Goal: Check status: Check status

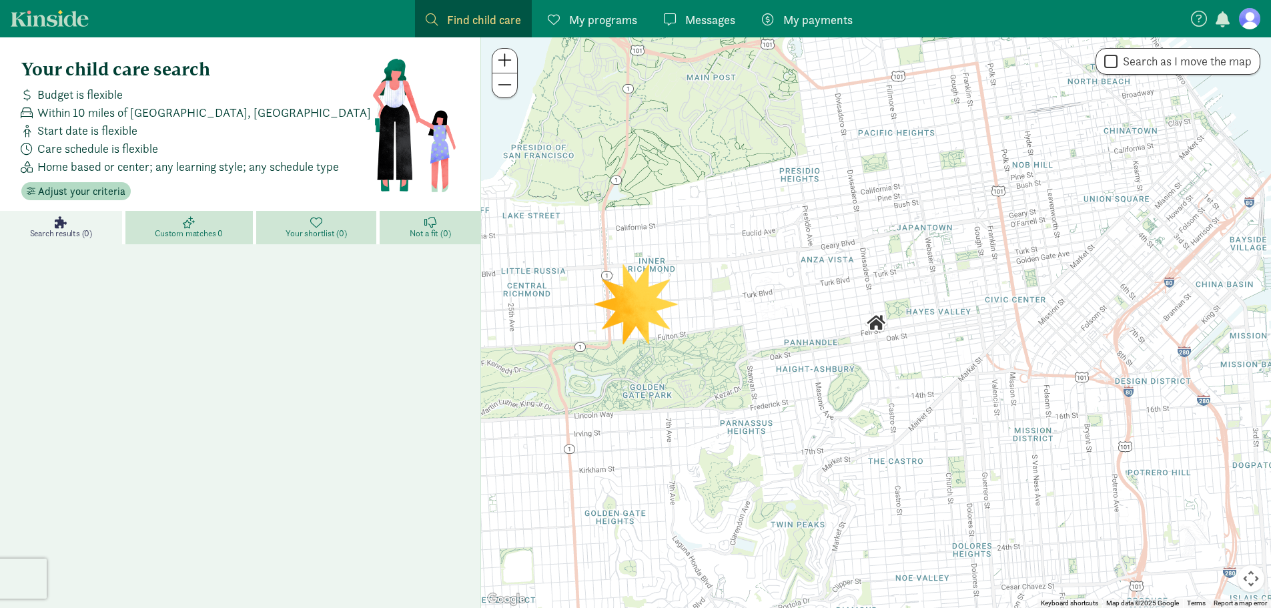
click at [1250, 25] on figure at bounding box center [1249, 18] width 21 height 21
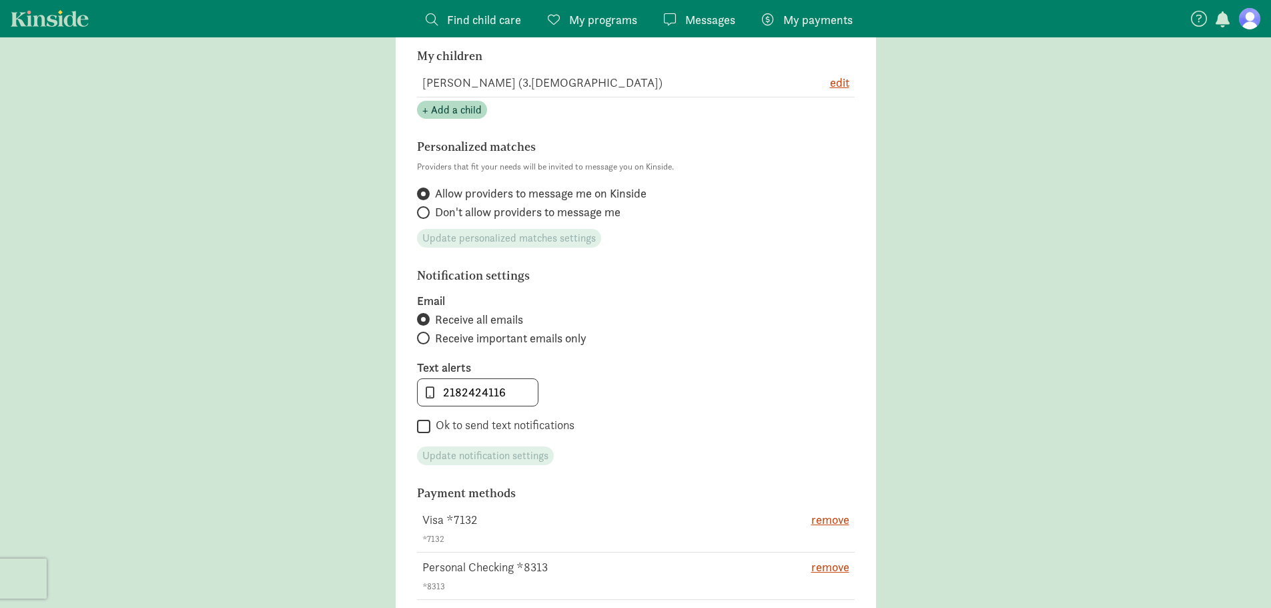
scroll to position [67, 0]
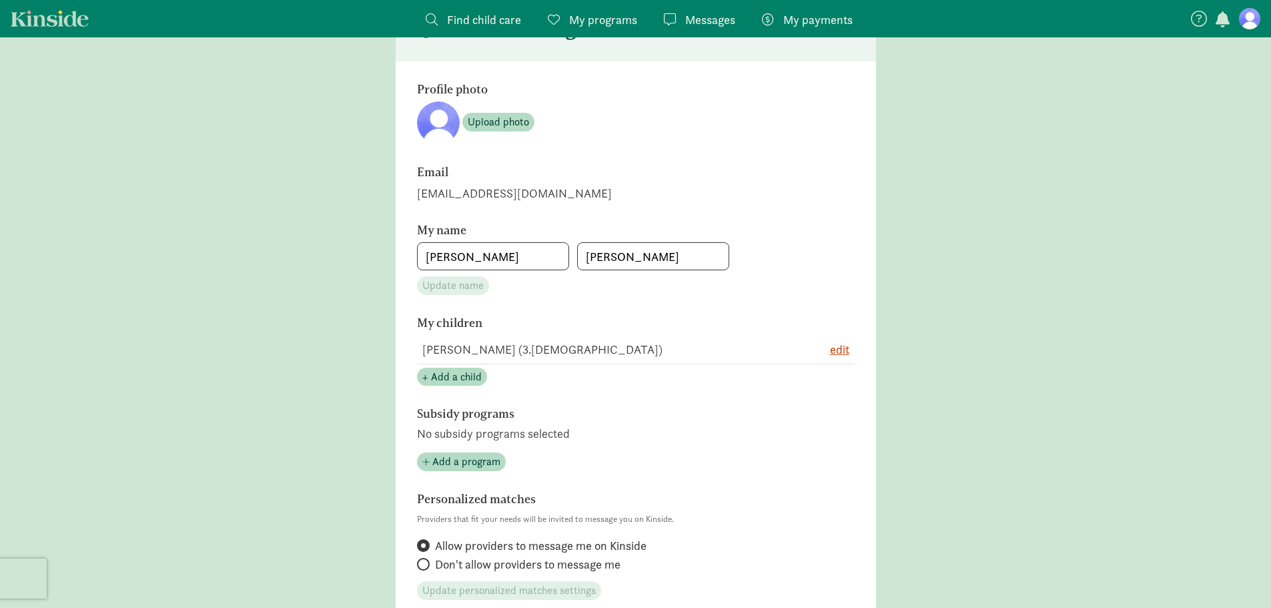
click at [580, 17] on span "My programs" at bounding box center [603, 20] width 68 height 18
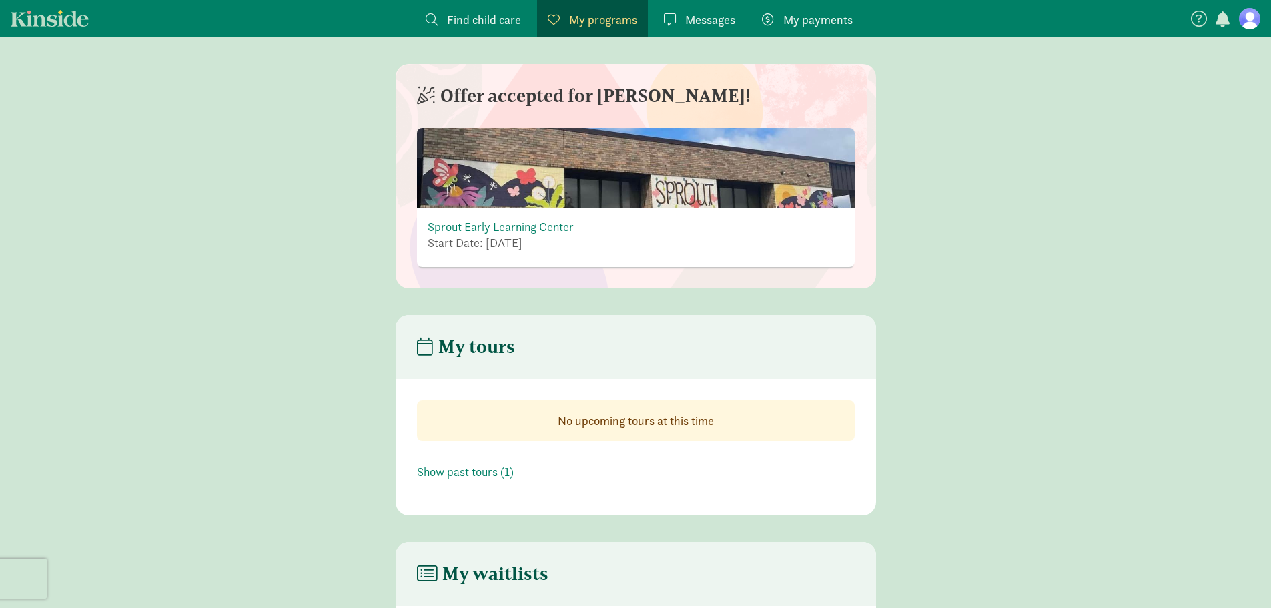
click at [827, 13] on span "My payments" at bounding box center [817, 20] width 69 height 18
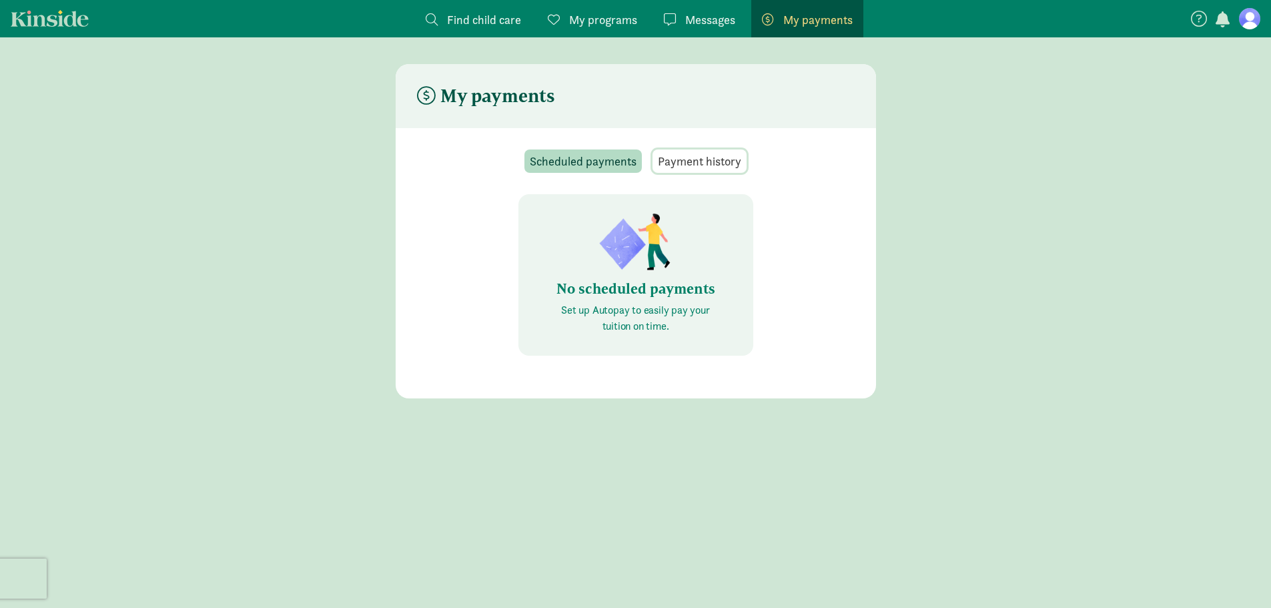
click at [685, 155] on span "Payment history" at bounding box center [699, 161] width 83 height 18
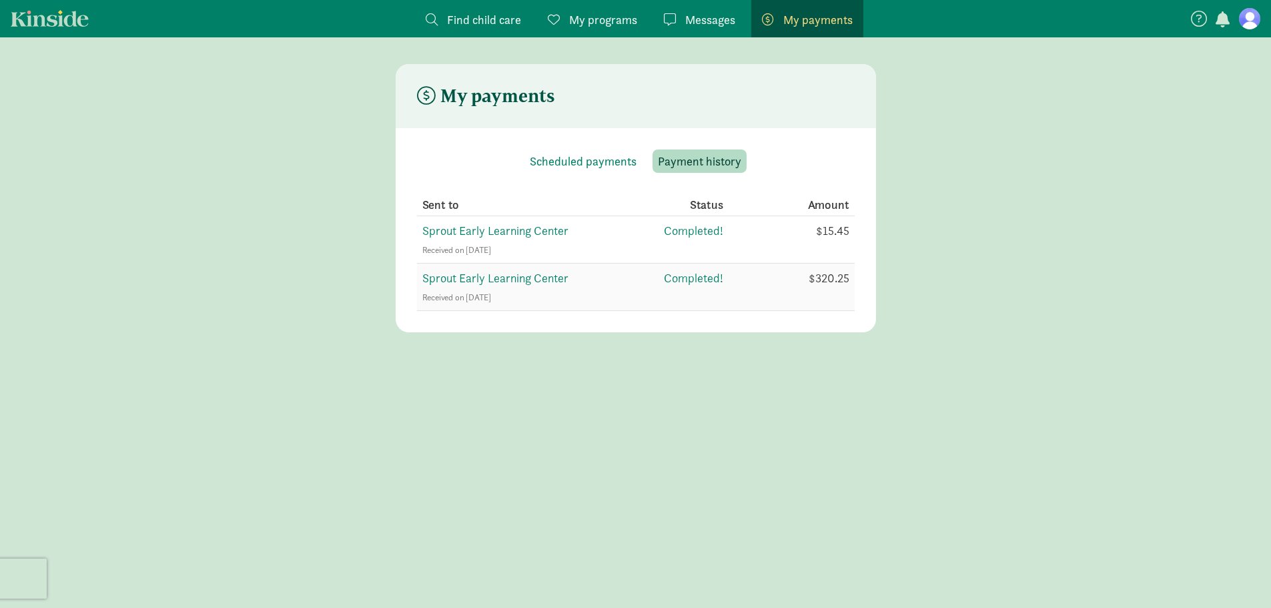
click at [486, 278] on span "Sprout Early Learning Center" at bounding box center [495, 277] width 146 height 15
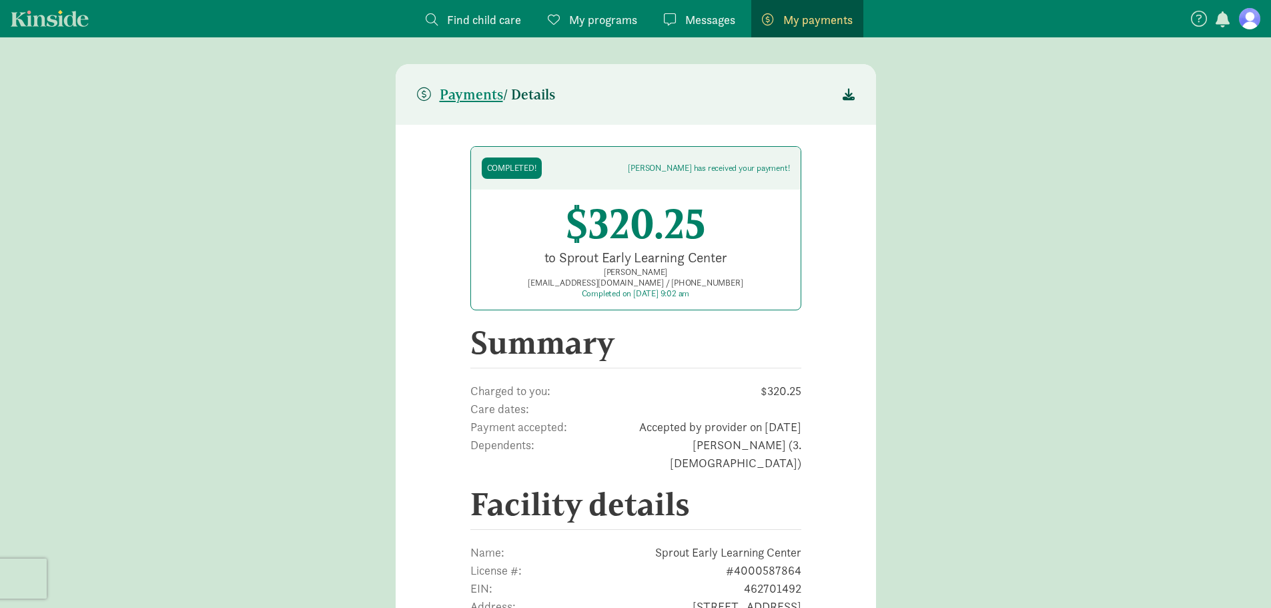
click at [664, 282] on span "[PHONE_NUMBER]" at bounding box center [703, 282] width 79 height 11
